Goal: Information Seeking & Learning: Learn about a topic

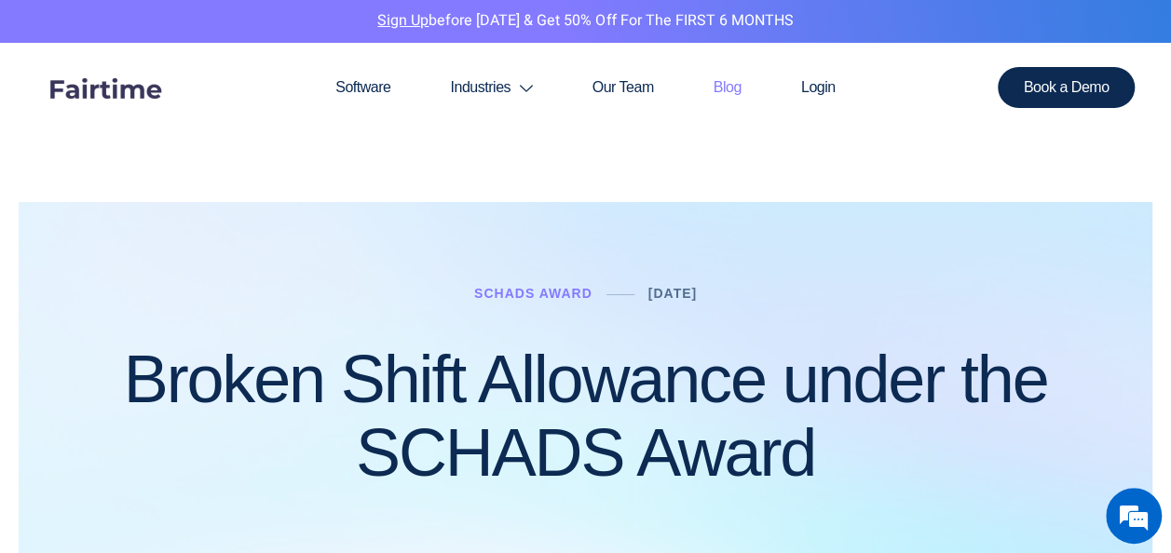
scroll to position [22, 0]
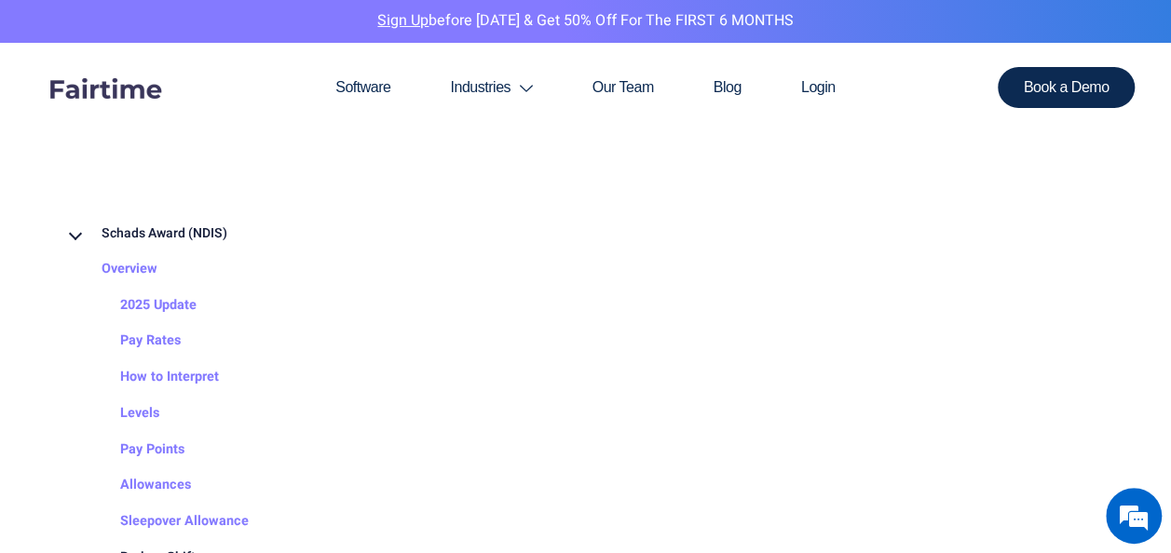
scroll to position [2296, 0]
click at [168, 474] on link "Allowances" at bounding box center [137, 486] width 108 height 36
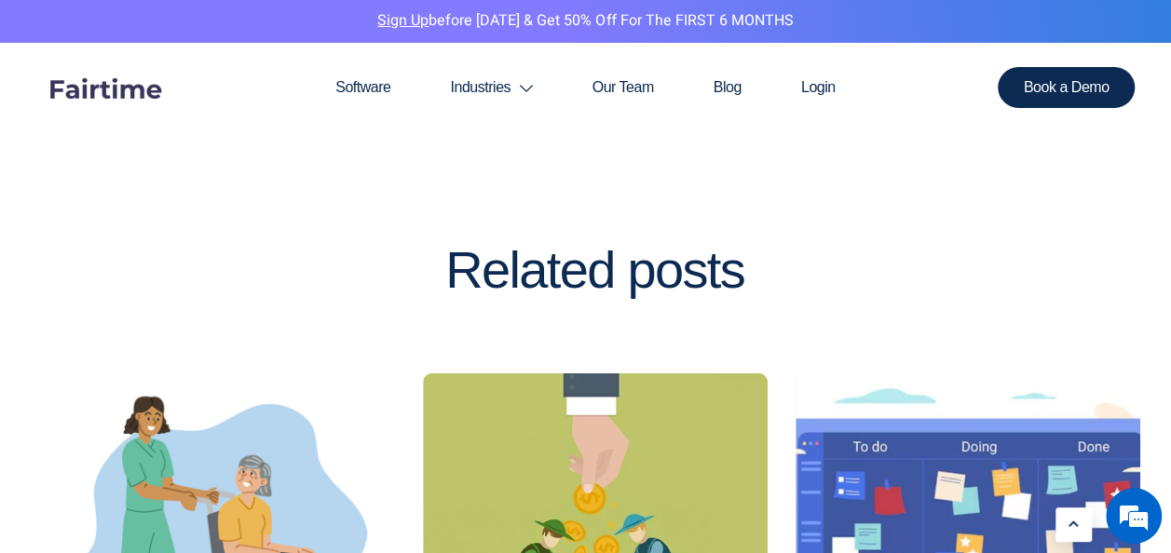
scroll to position [2676, 0]
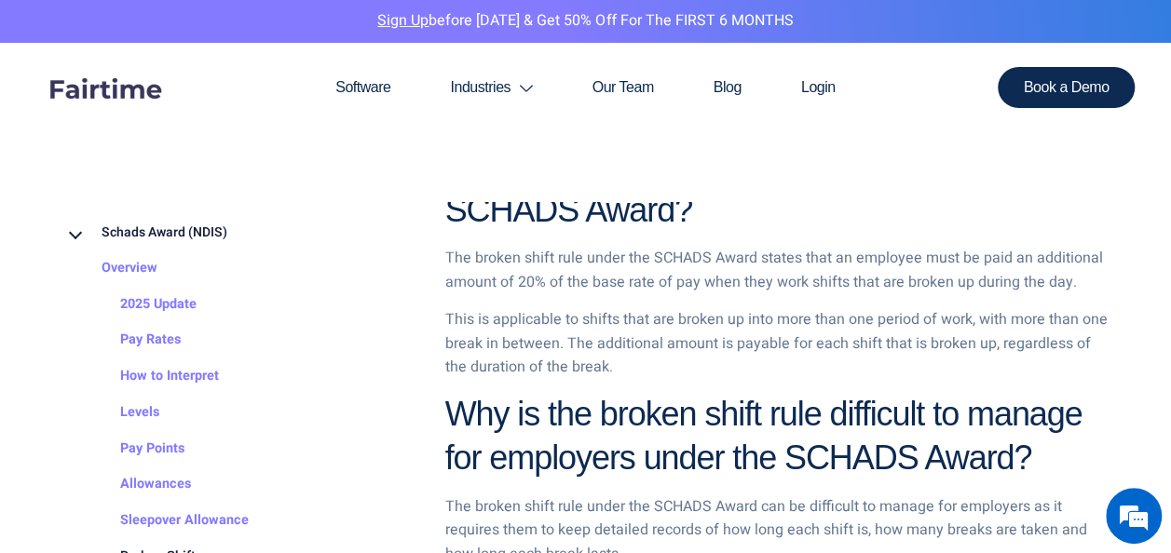
scroll to position [1042, 0]
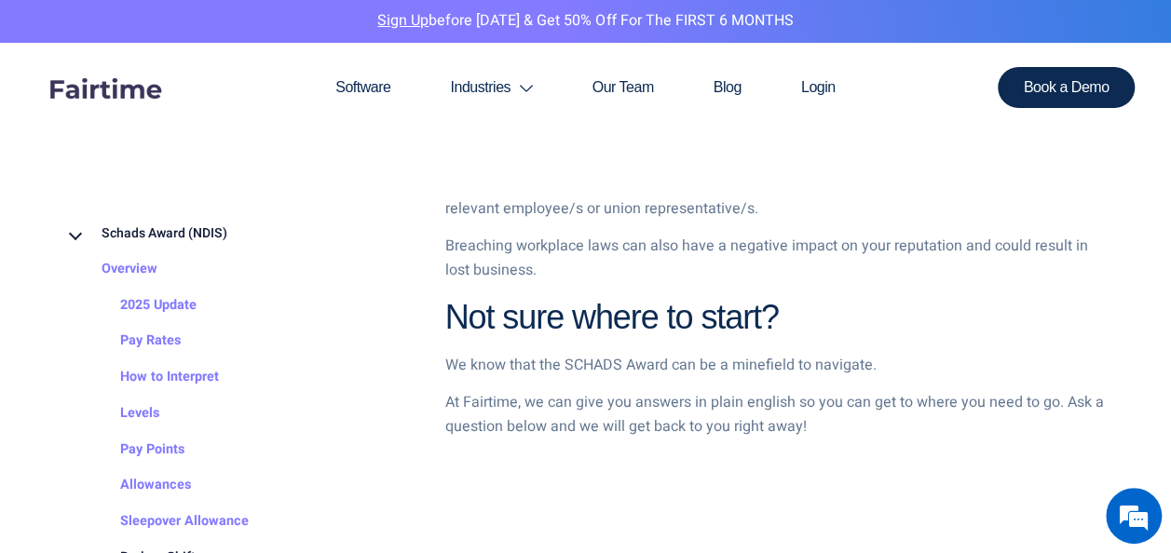
scroll to position [2074, 0]
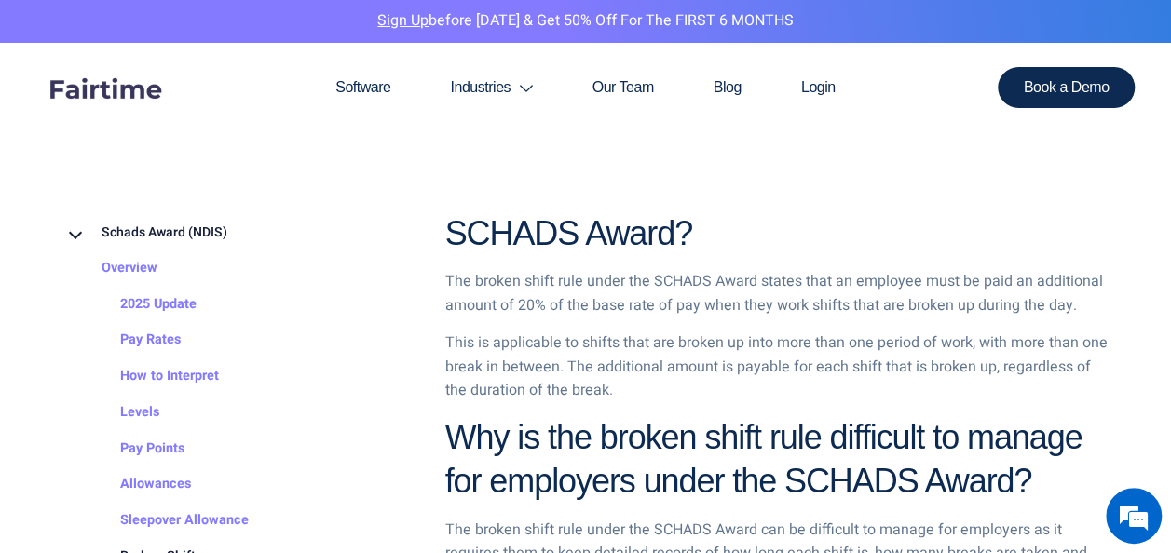
scroll to position [1106, 0]
